Goal: Task Accomplishment & Management: Manage account settings

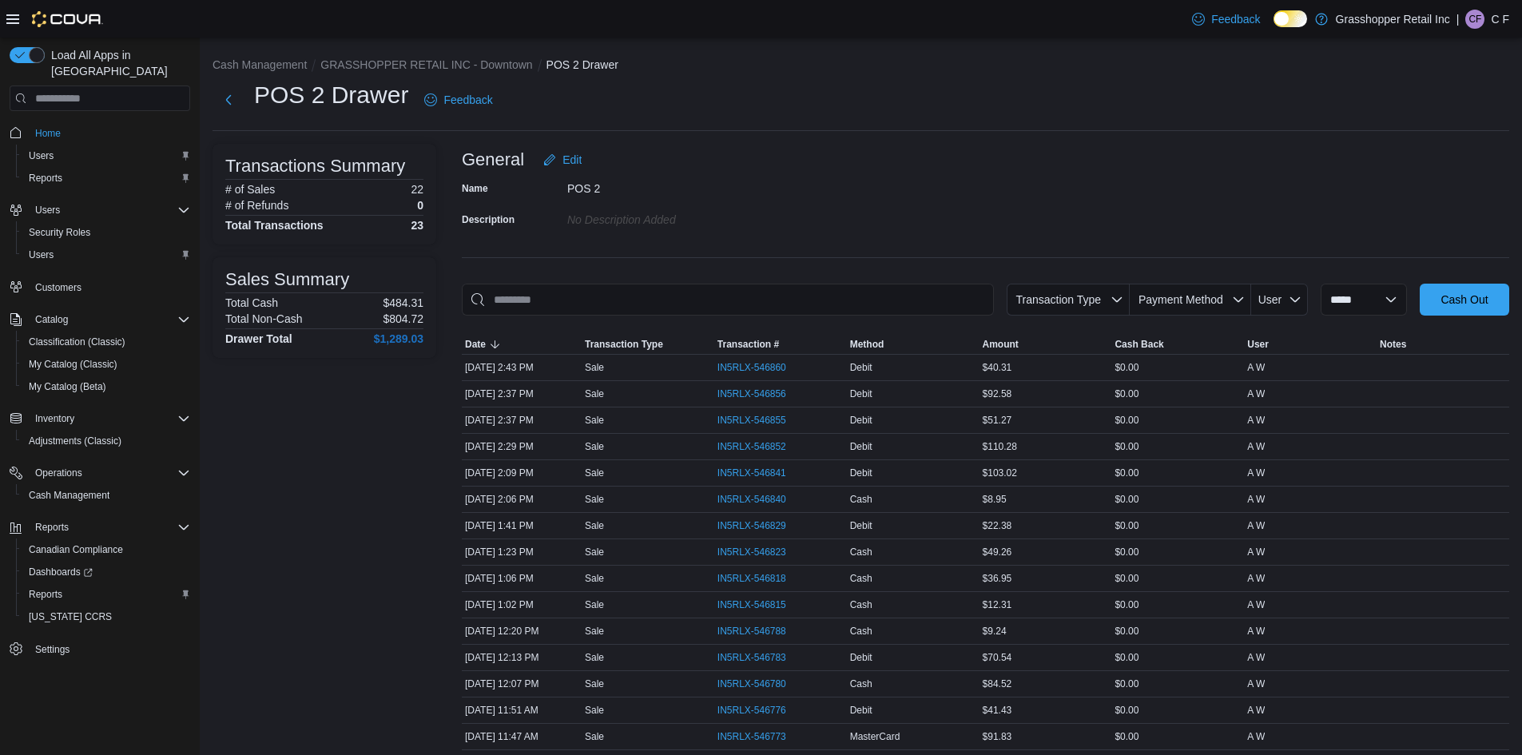
click at [1499, 17] on p "C F" at bounding box center [1500, 19] width 18 height 19
click at [1423, 164] on span "Sign Out" at bounding box center [1406, 157] width 43 height 16
